Goal: Information Seeking & Learning: Find contact information

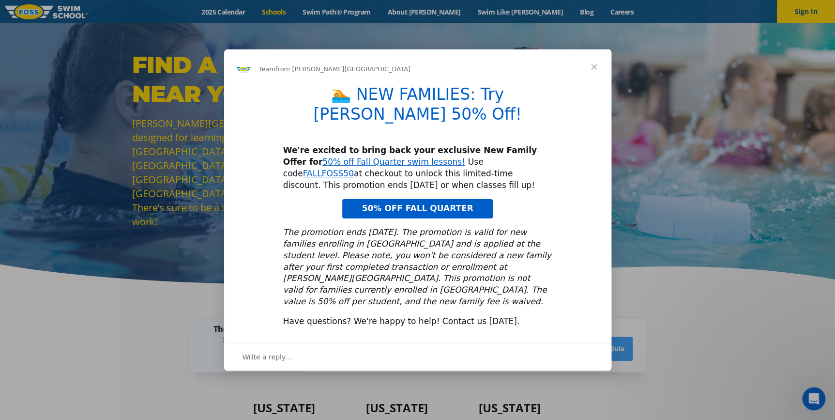
click at [596, 84] on span "Close" at bounding box center [594, 66] width 35 height 35
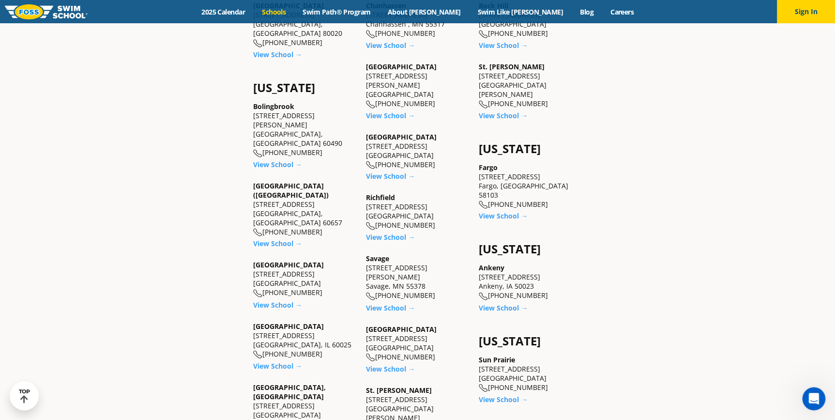
scroll to position [616, 0]
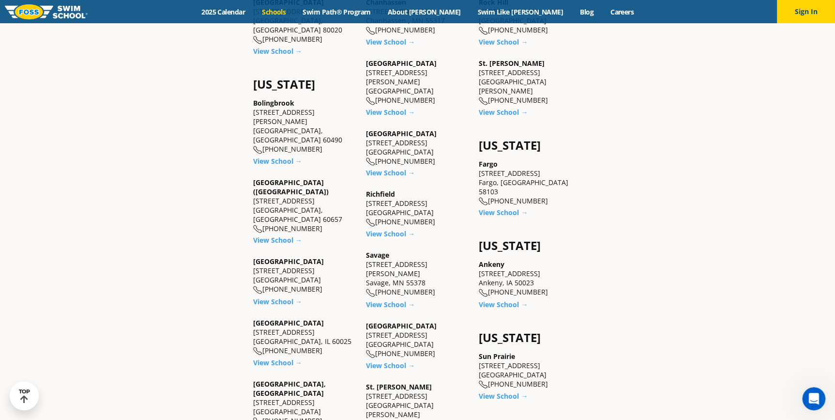
drag, startPoint x: 539, startPoint y: 179, endPoint x: 490, endPoint y: 182, distance: 48.5
click at [490, 182] on div "Fargo 1615 38th Street S. Fargo, ND 58103 (701) 809-7946" at bounding box center [530, 182] width 103 height 46
copy div "(701) 809-7946"
click at [789, 222] on div "Find a Swim School Near You Find a Swim School Near You Foss Swim School has 33…" at bounding box center [417, 80] width 835 height 1347
click at [571, 10] on link "Blog" at bounding box center [586, 11] width 31 height 9
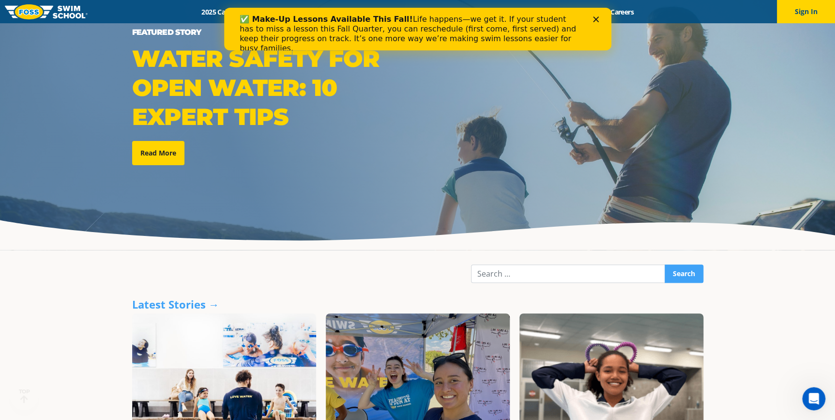
scroll to position [132, 0]
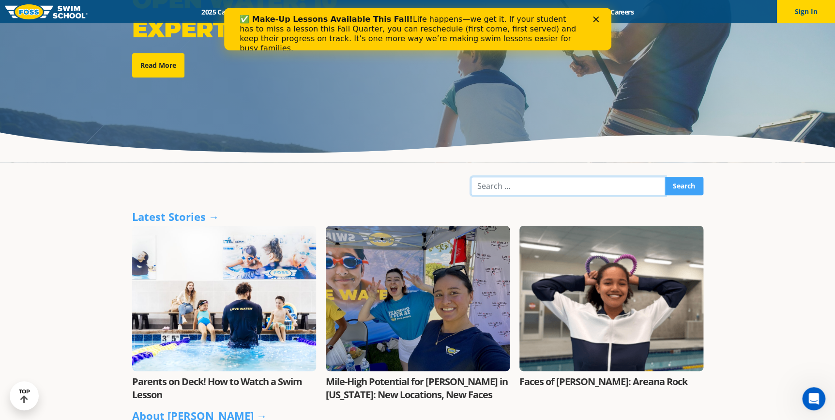
click at [496, 185] on input "Search" at bounding box center [568, 186] width 194 height 18
type input "teachers"
click at [665, 177] on input "Search" at bounding box center [684, 186] width 39 height 18
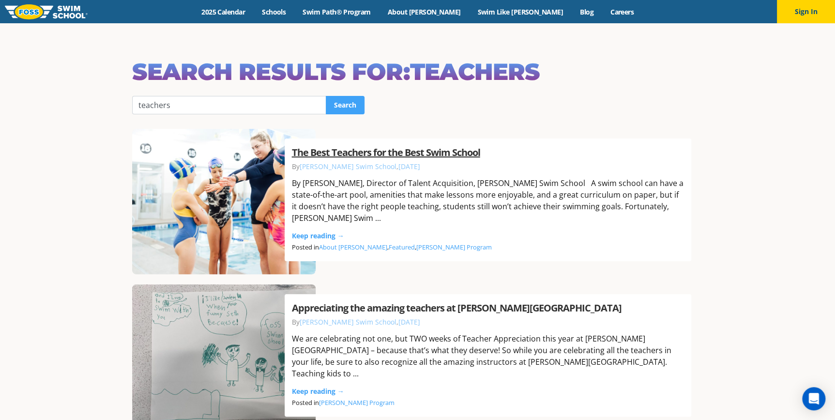
click at [475, 159] on link "The Best Teachers for the Best Swim School" at bounding box center [386, 152] width 188 height 13
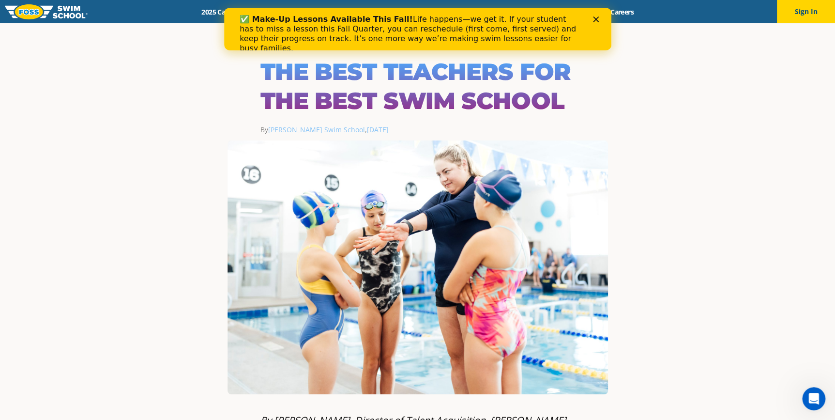
click at [596, 17] on icon "Close" at bounding box center [596, 19] width 6 height 6
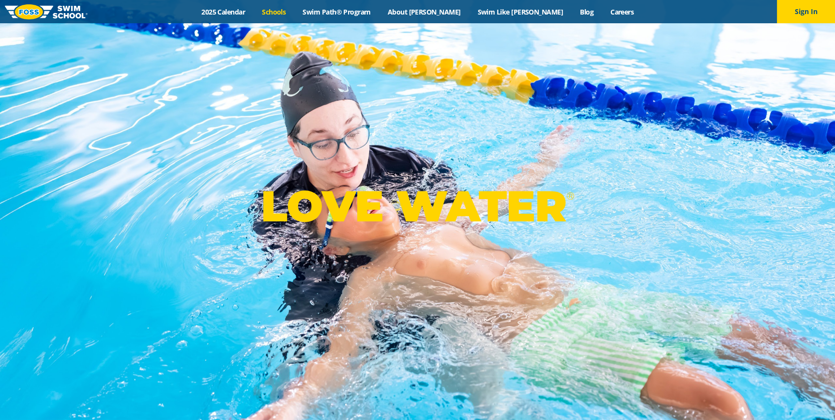
click at [294, 13] on link "Schools" at bounding box center [274, 11] width 41 height 9
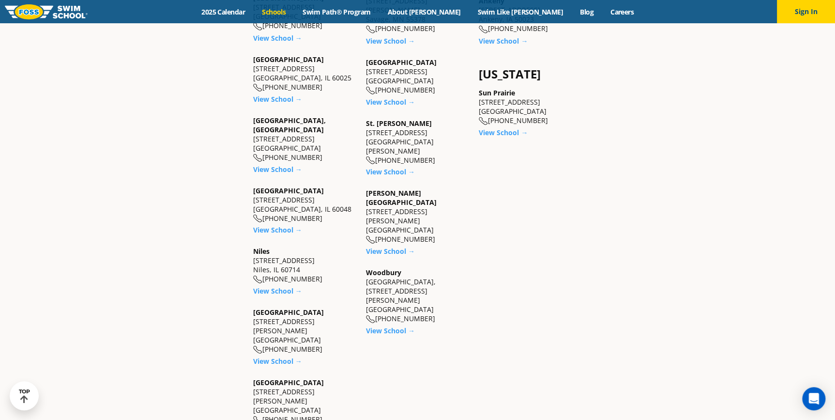
scroll to position [880, 0]
click at [292, 355] on link "View School →" at bounding box center [277, 359] width 49 height 9
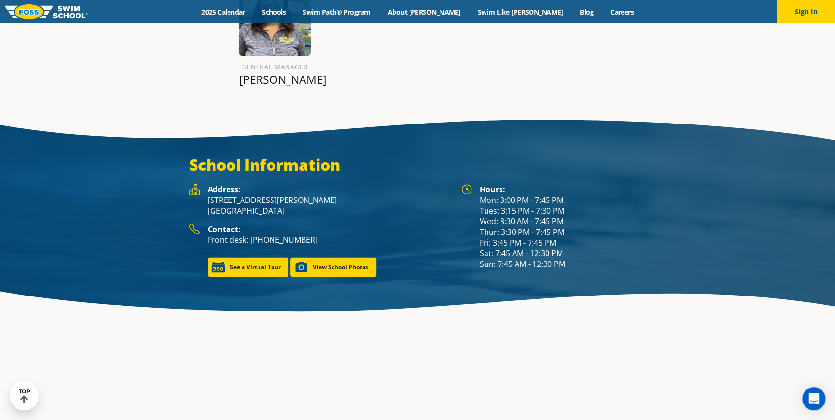
scroll to position [1321, 0]
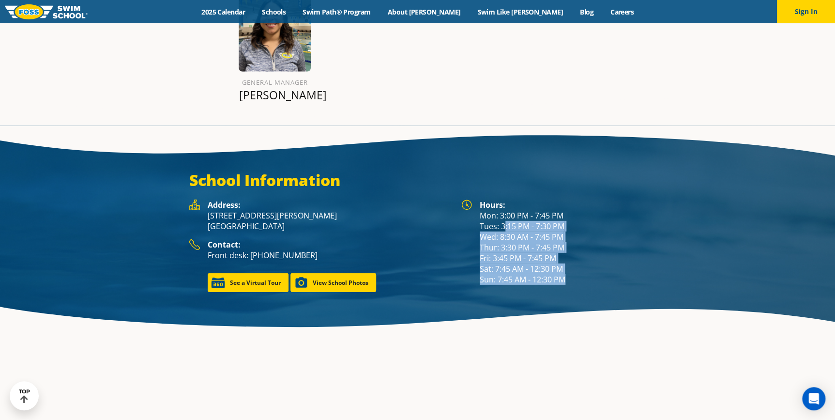
drag, startPoint x: 569, startPoint y: 265, endPoint x: 504, endPoint y: 211, distance: 85.3
click at [504, 211] on div "Hours: Mon: 3:00 PM - 7:45 PM Tues: 3:15 PM - 7:30 PM Wed: 8:30 AM - 7:45 PM Th…" at bounding box center [563, 242] width 167 height 85
drag, startPoint x: 504, startPoint y: 211, endPoint x: 576, endPoint y: 265, distance: 90.7
click at [576, 265] on div "Hours: Mon: 3:00 PM - 7:45 PM Tues: 3:15 PM - 7:30 PM Wed: 8:30 AM - 7:45 PM Th…" at bounding box center [563, 242] width 167 height 85
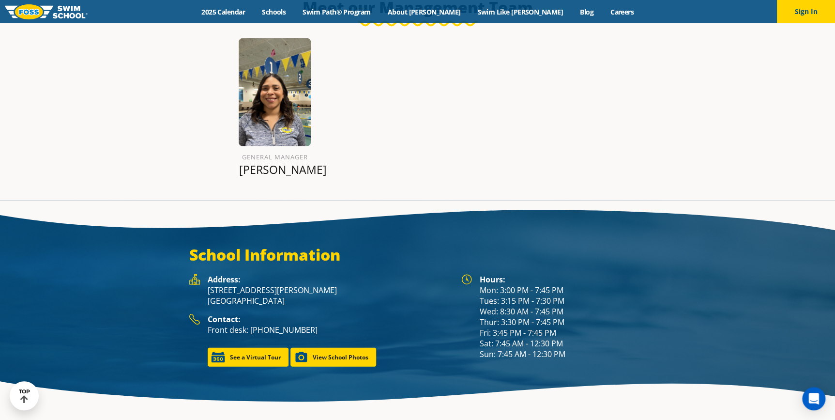
scroll to position [1233, 0]
